Goal: Information Seeking & Learning: Learn about a topic

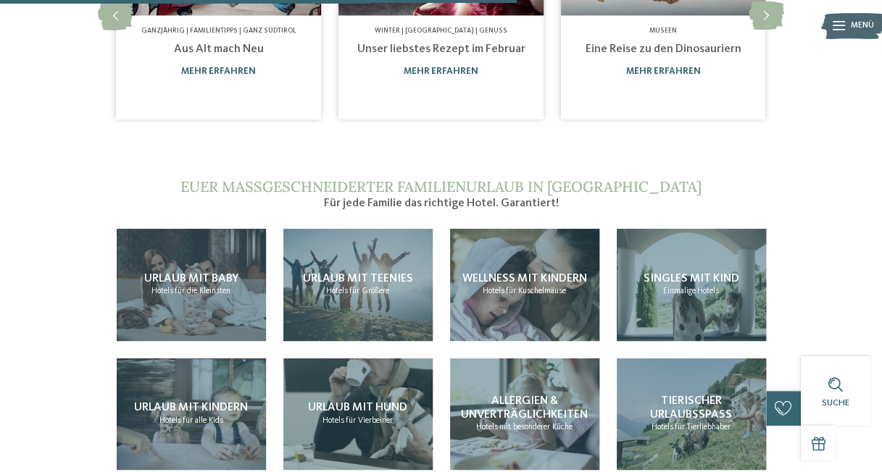
scroll to position [933, 0]
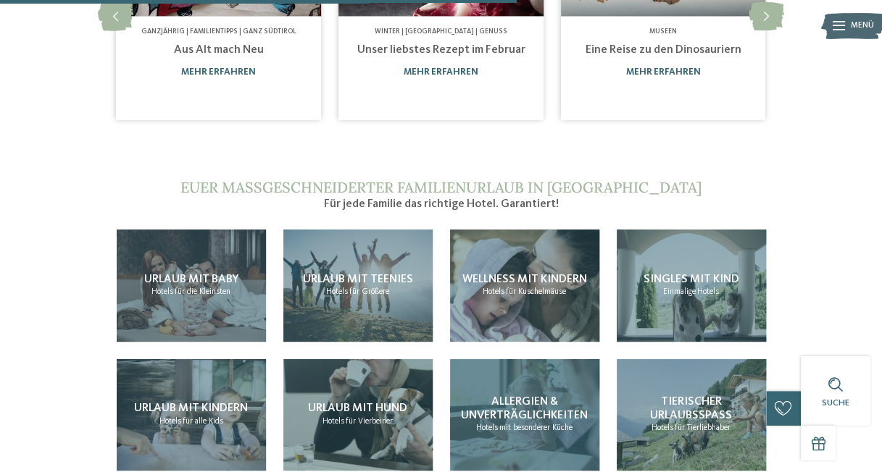
click at [565, 403] on span "Allergien & Unverträglichkeiten" at bounding box center [524, 408] width 127 height 25
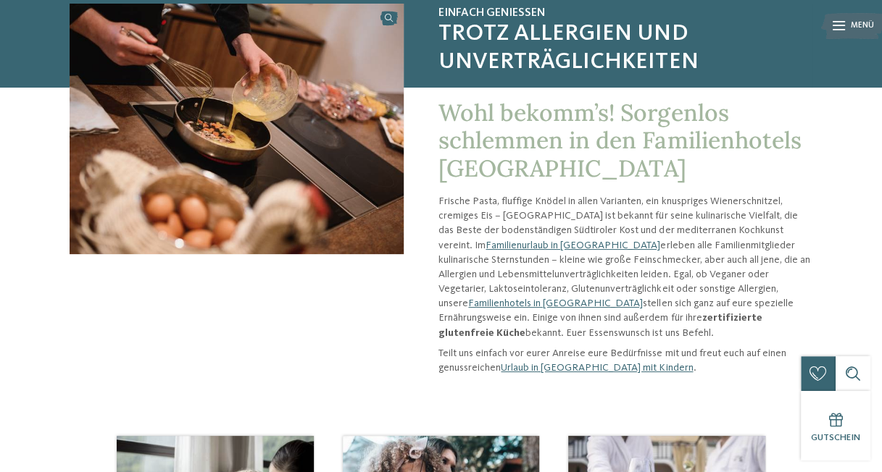
scroll to position [124, 0]
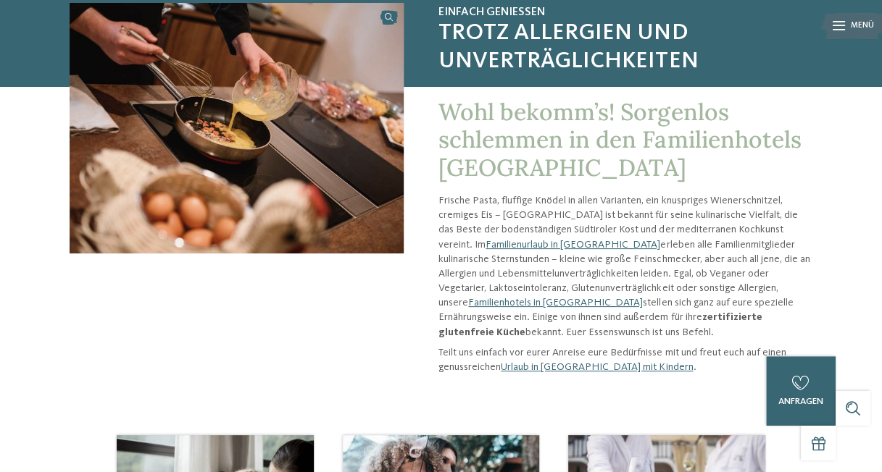
click at [659, 312] on strong "zertifizierte glutenfreie Küche" at bounding box center [599, 324] width 323 height 25
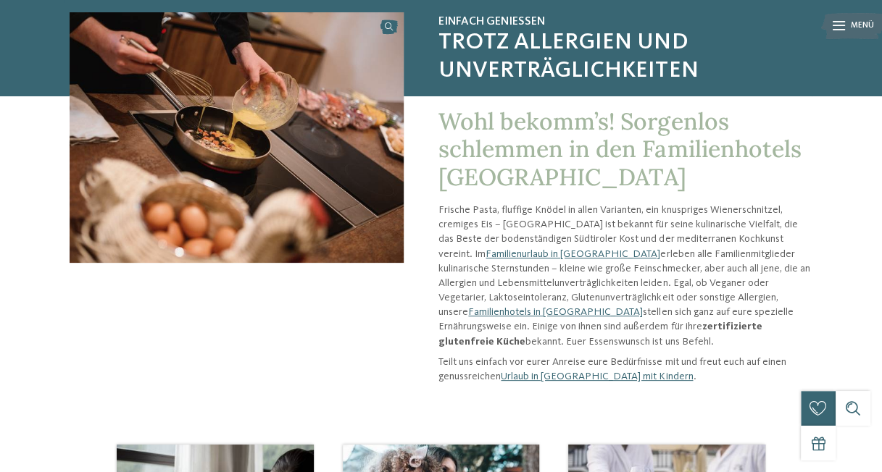
scroll to position [112, 0]
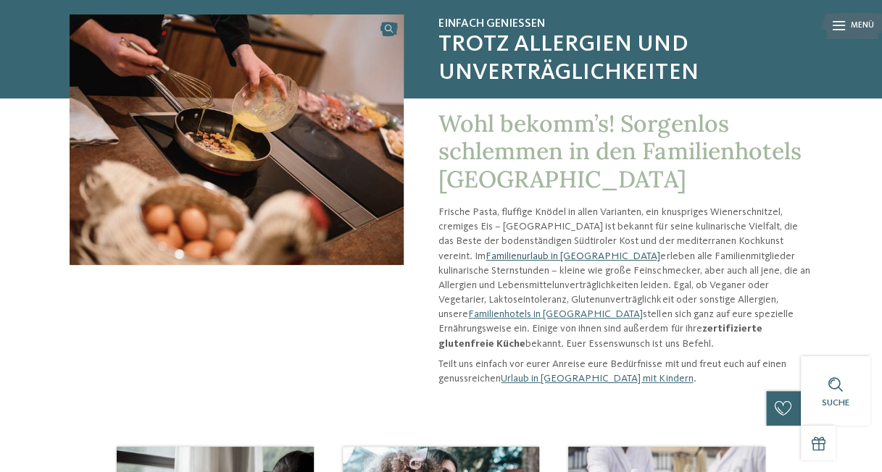
click at [497, 251] on link "Familienurlaub in [GEOGRAPHIC_DATA]" at bounding box center [572, 256] width 175 height 10
click at [532, 257] on link "Familienurlaub in [GEOGRAPHIC_DATA]" at bounding box center [572, 256] width 175 height 10
click at [517, 313] on link "Familienhotels in [GEOGRAPHIC_DATA]" at bounding box center [555, 314] width 175 height 10
